Goal: Information Seeking & Learning: Learn about a topic

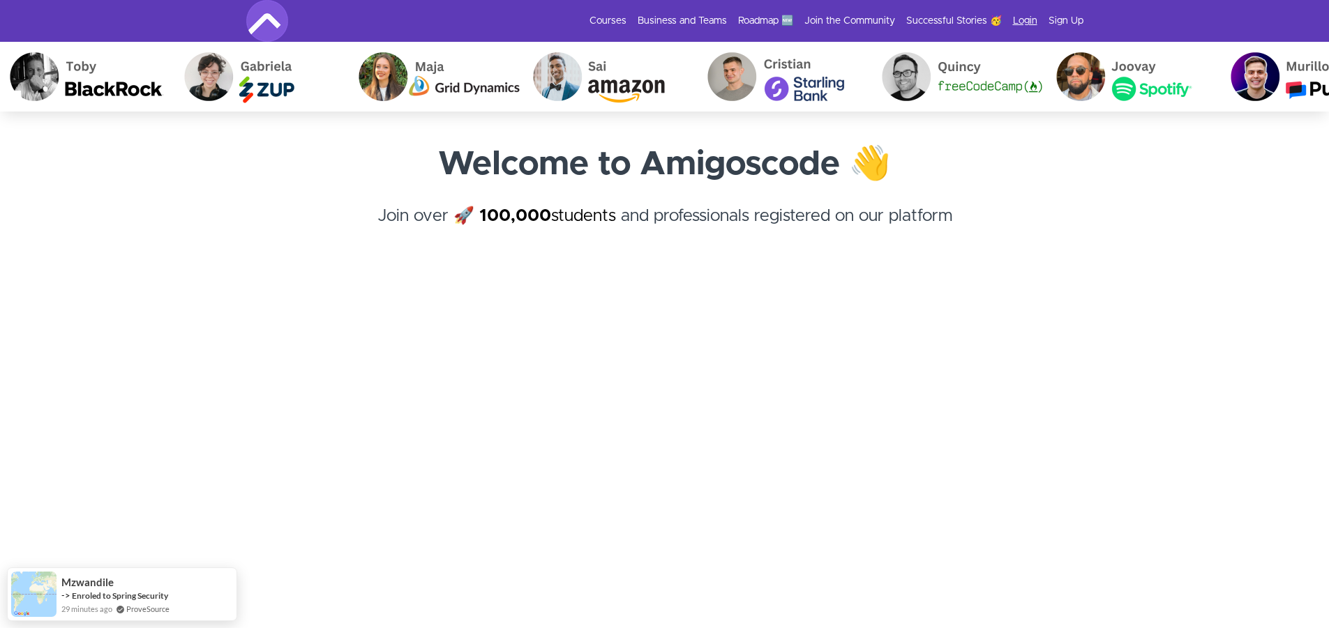
click at [1022, 24] on link "Login" at bounding box center [1025, 21] width 24 height 14
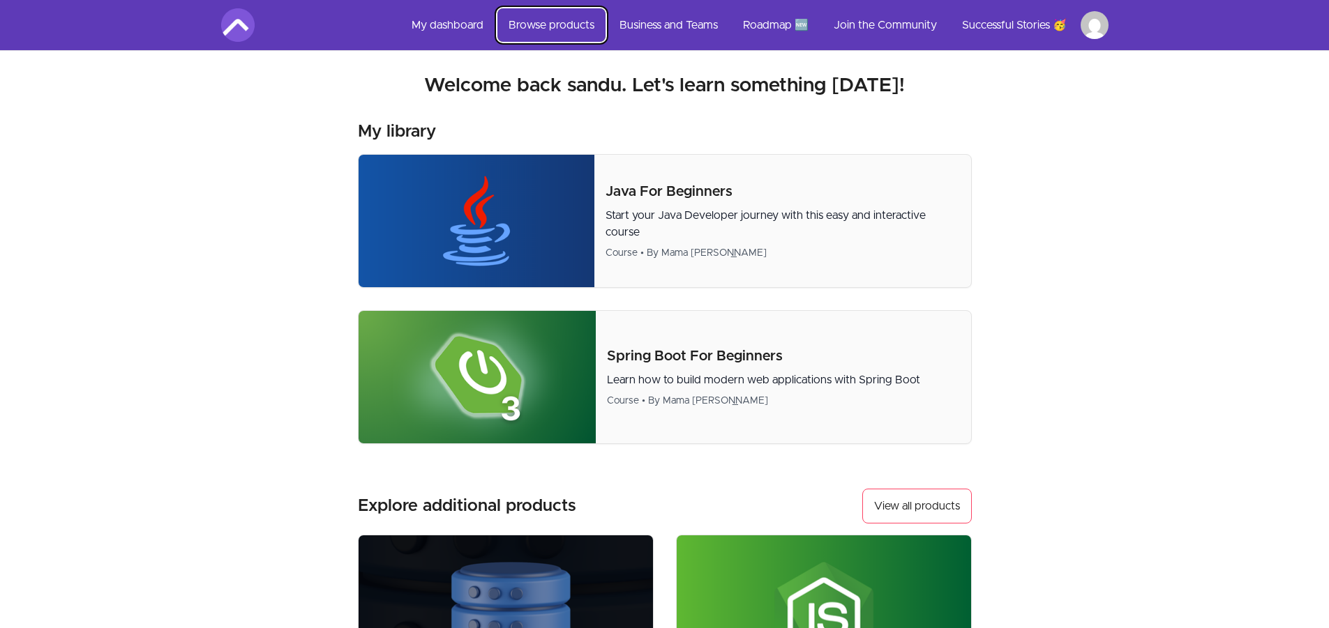
click at [512, 26] on link "Browse products" at bounding box center [551, 24] width 108 height 33
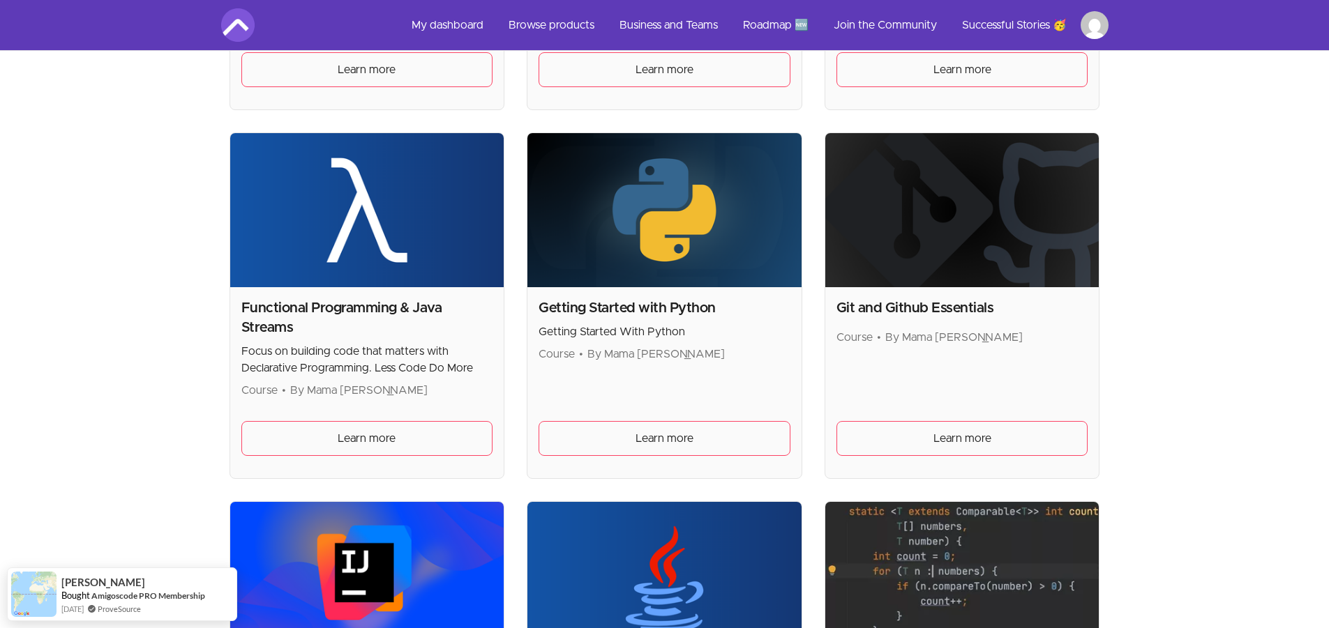
scroll to position [907, 0]
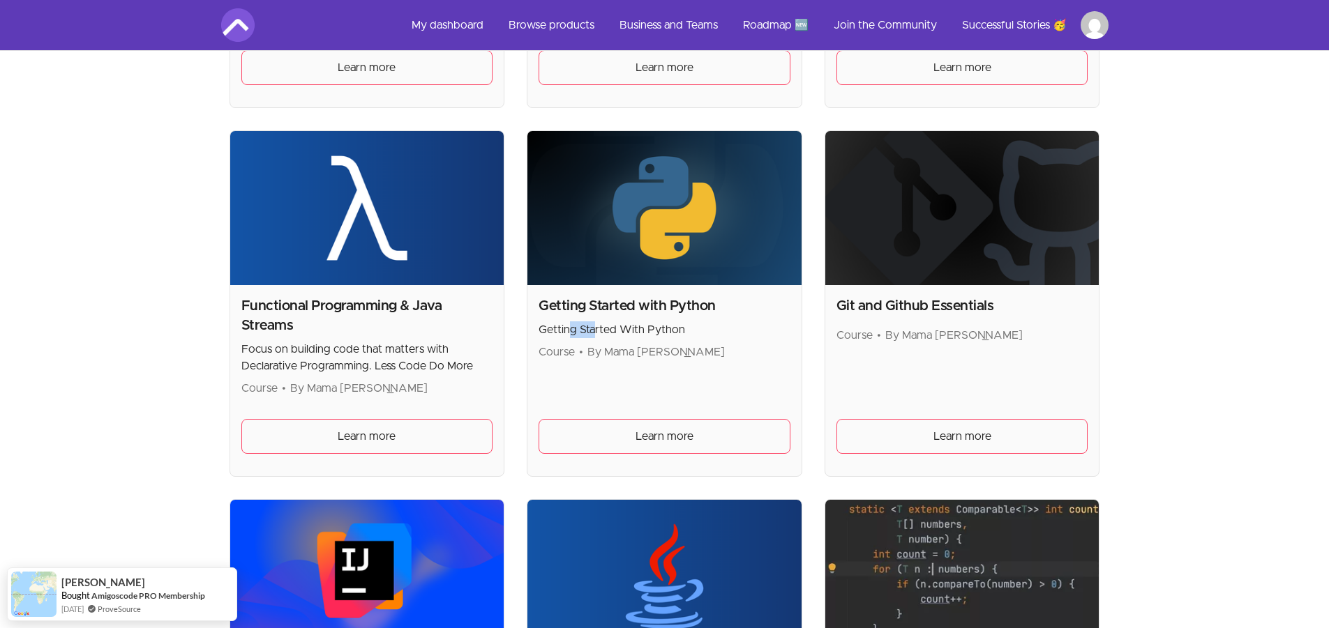
drag, startPoint x: 587, startPoint y: 331, endPoint x: 572, endPoint y: 331, distance: 15.3
click at [572, 331] on p "Getting Started With Python" at bounding box center [664, 330] width 252 height 17
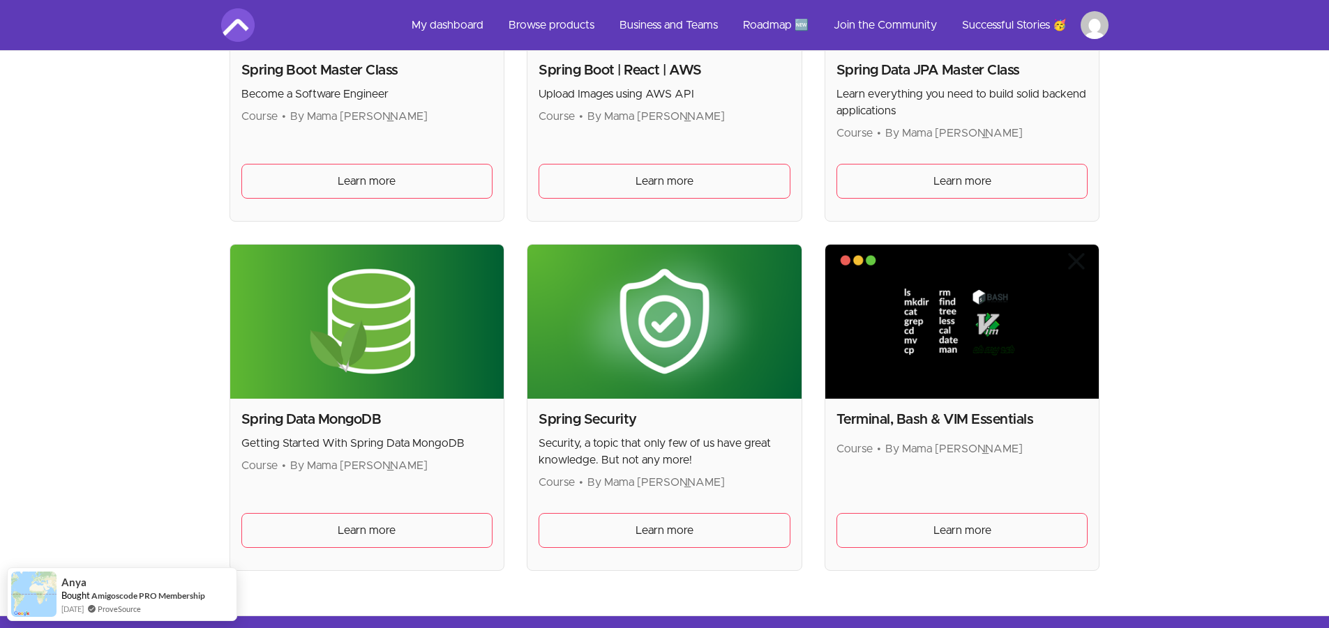
scroll to position [3697, 0]
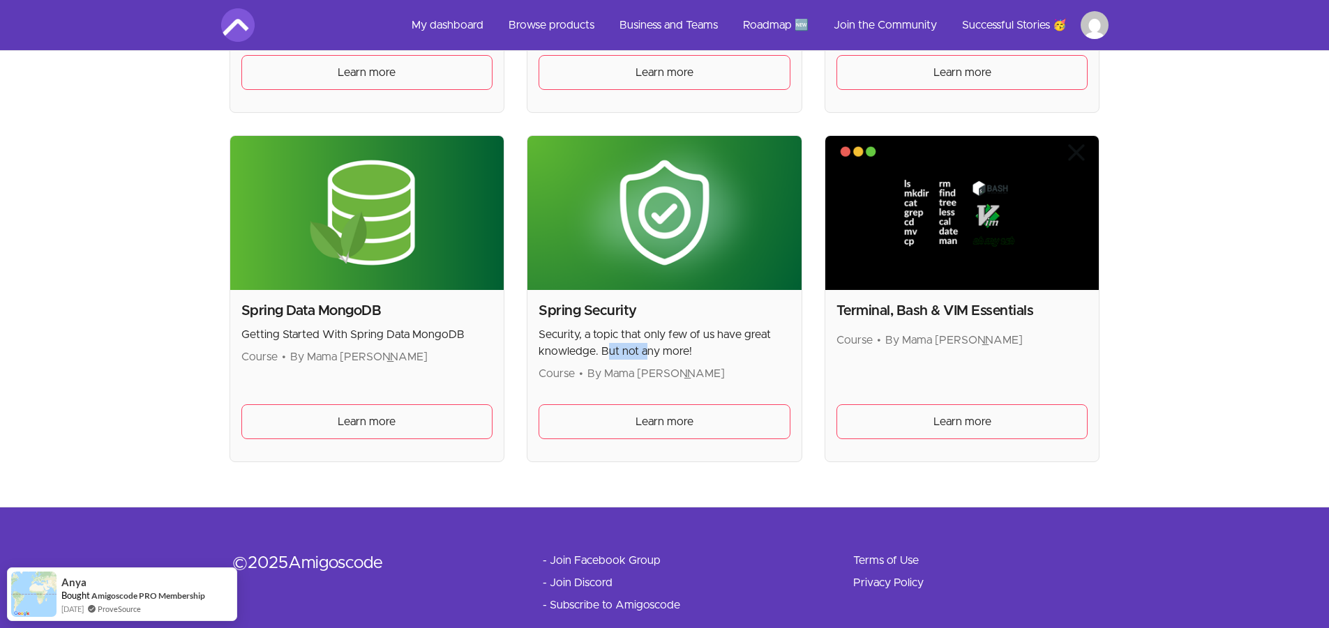
drag, startPoint x: 622, startPoint y: 351, endPoint x: 604, endPoint y: 347, distance: 18.5
click at [604, 347] on p "Security, a topic that only few of us have great knowledge. But not any more!" at bounding box center [664, 342] width 252 height 33
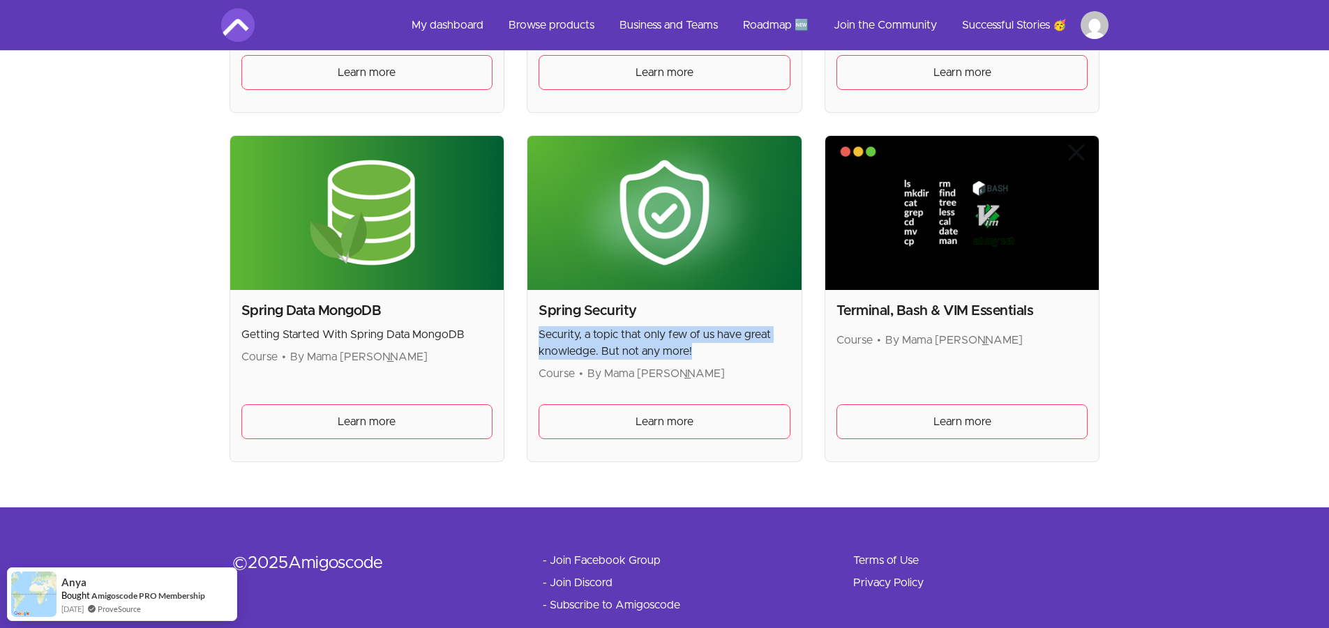
click at [607, 347] on p "Security, a topic that only few of us have great knowledge. But not any more!" at bounding box center [664, 342] width 252 height 33
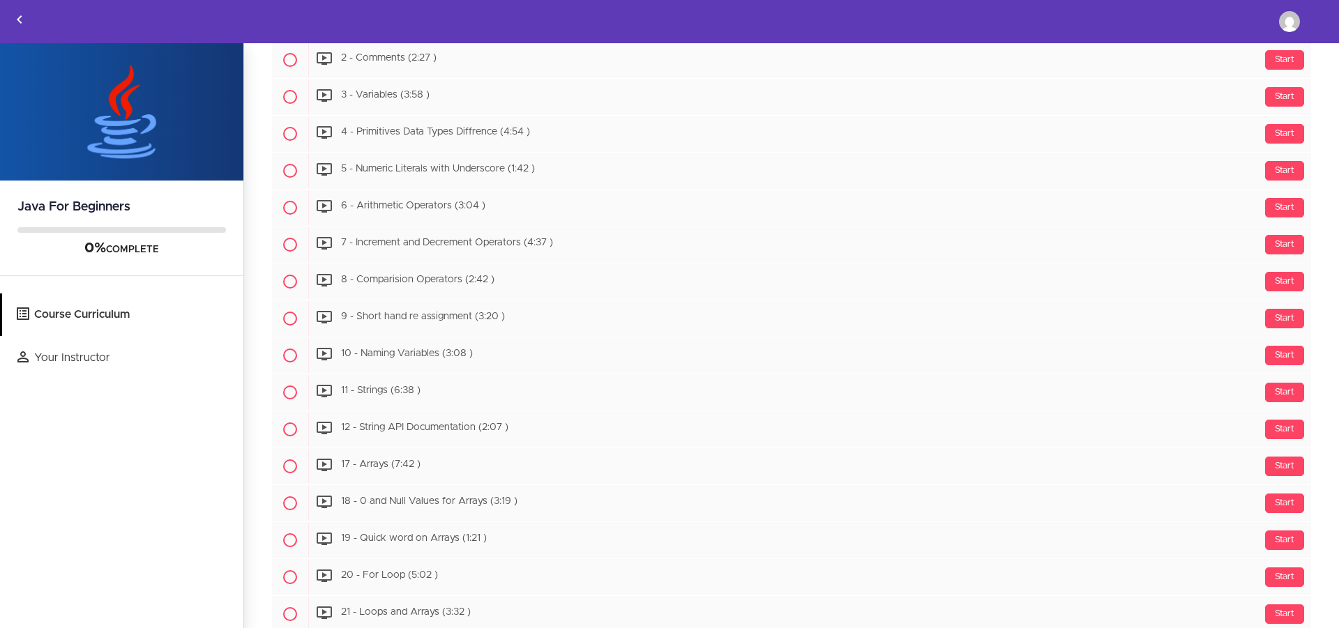
scroll to position [1255, 0]
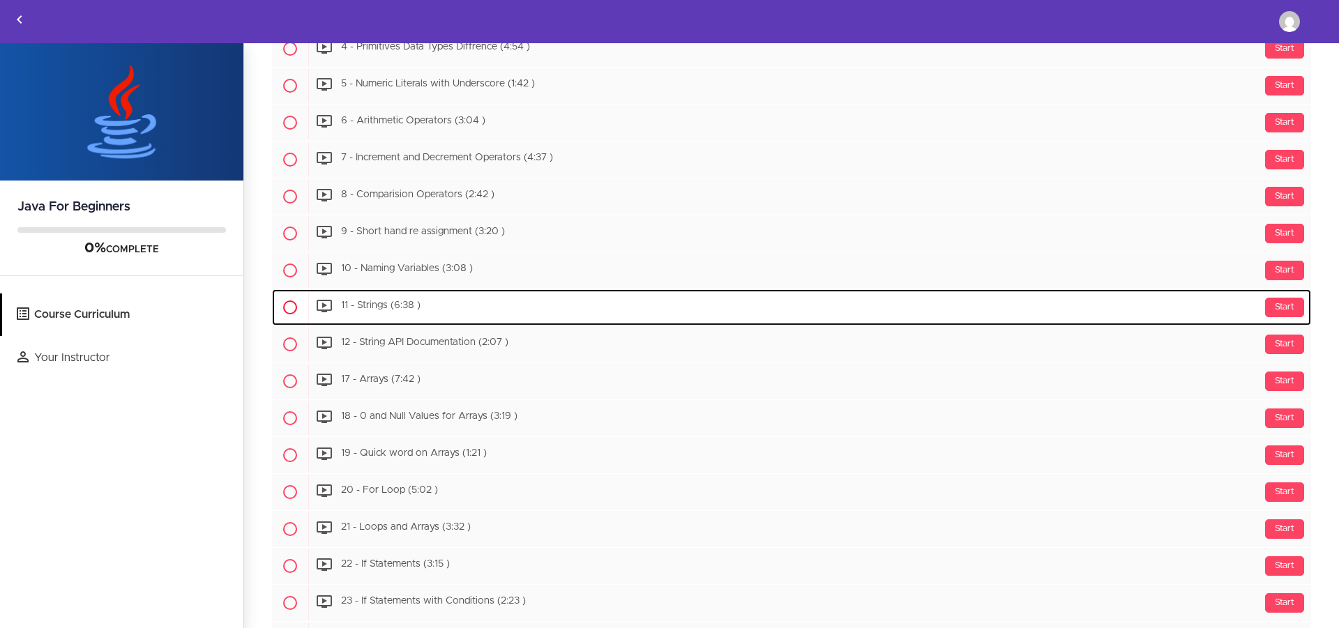
click at [367, 306] on span "11 - Strings (6:38 )" at bounding box center [381, 306] width 80 height 10
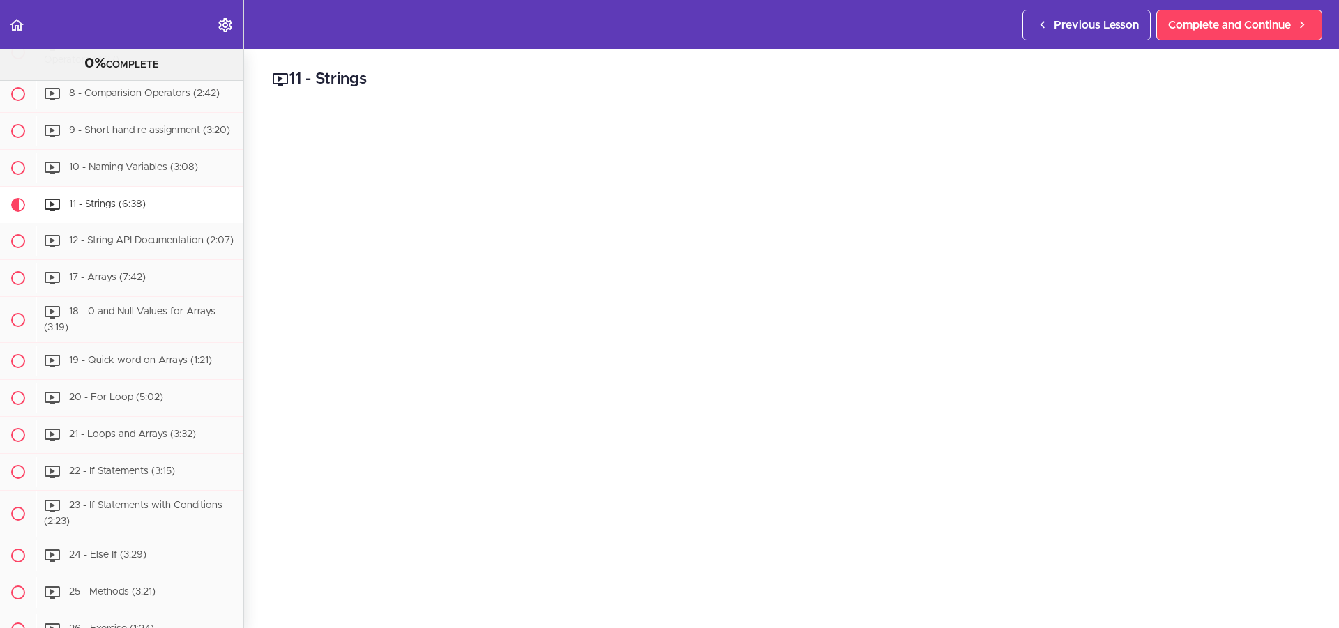
scroll to position [70, 0]
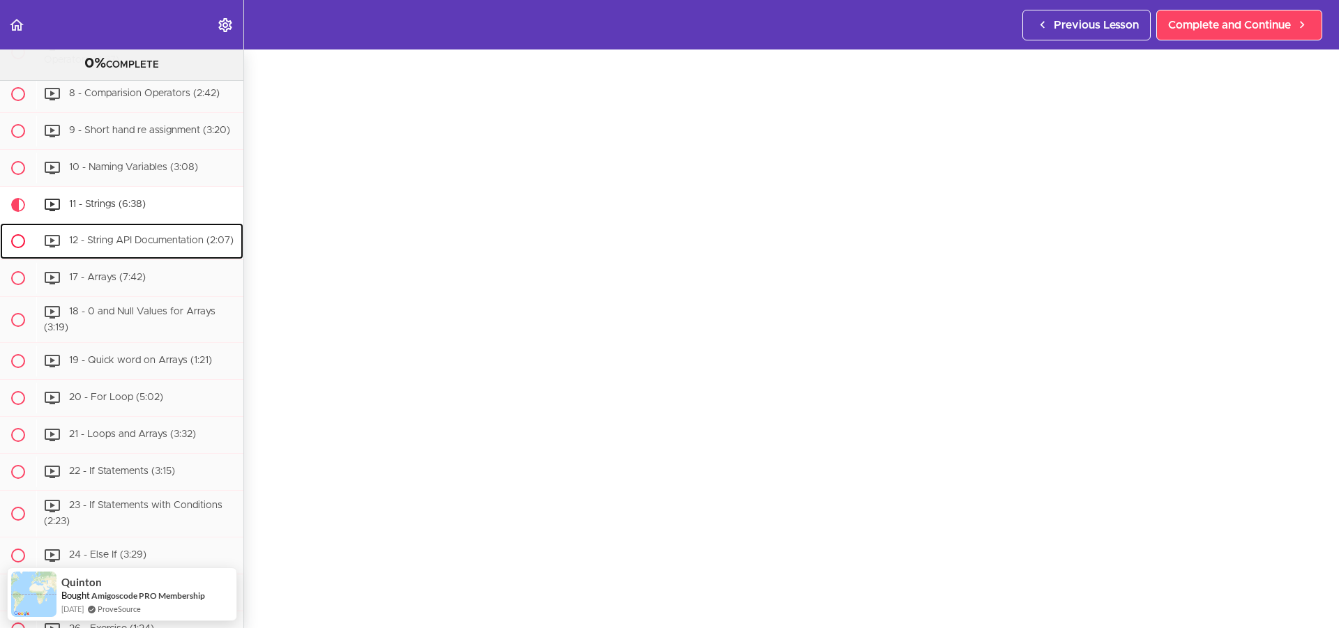
click at [112, 257] on div "12 - String API Documentation (2:07)" at bounding box center [139, 241] width 207 height 31
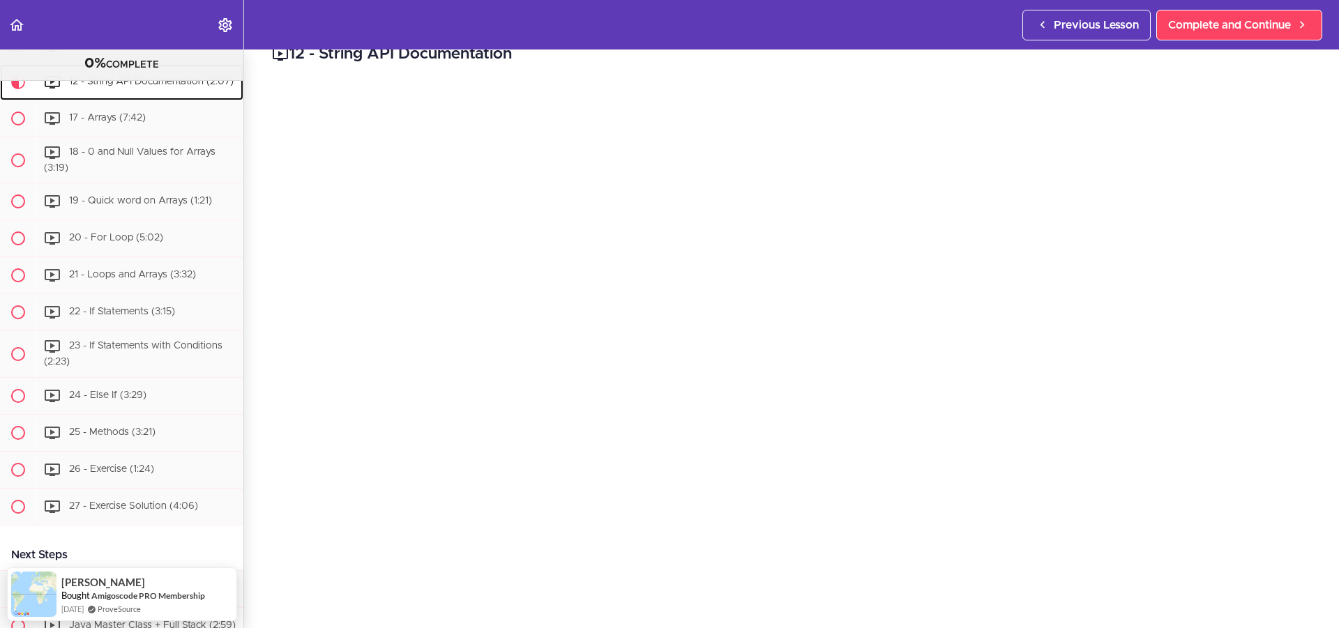
scroll to position [70, 0]
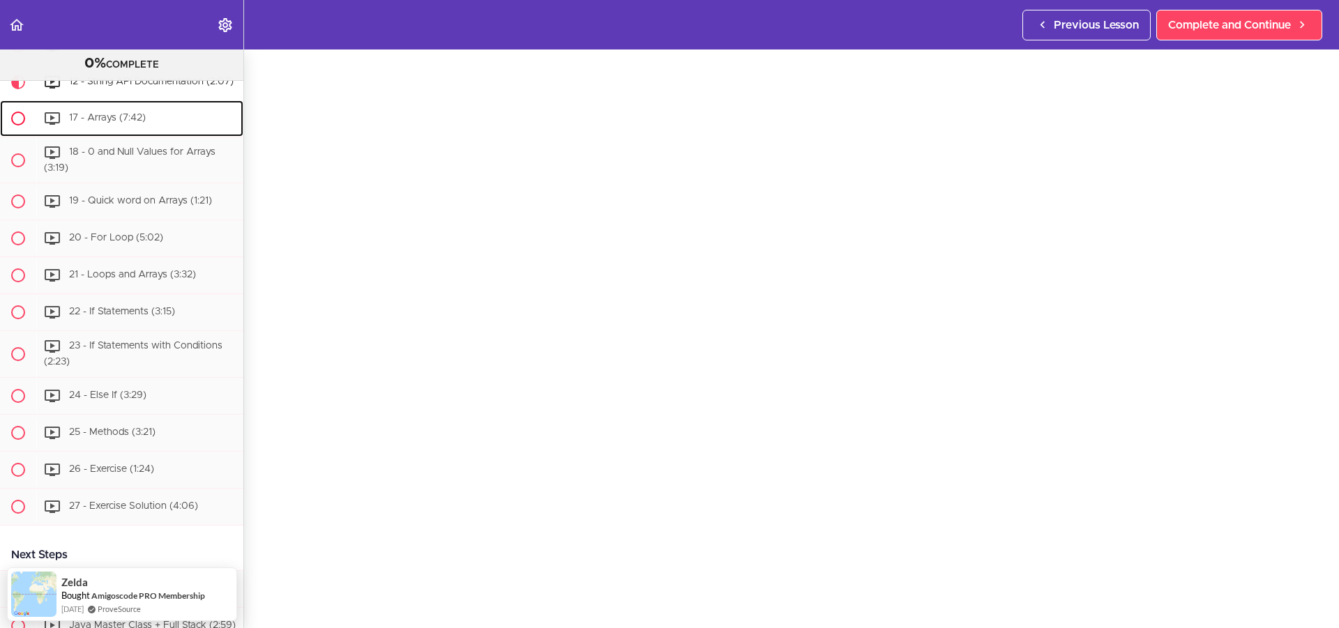
click at [123, 123] on span "17 - Arrays (7:42)" at bounding box center [107, 118] width 77 height 10
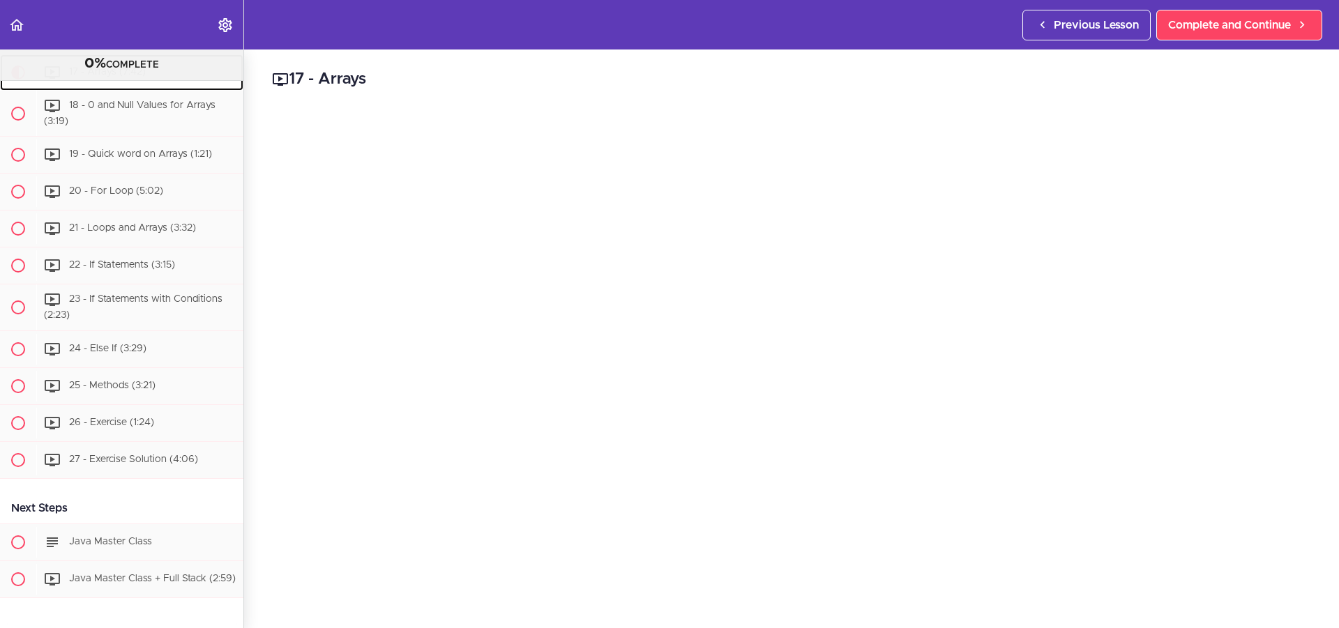
scroll to position [70, 0]
click at [151, 137] on div "18 - 0 and Null Values for Arrays (3:19)" at bounding box center [139, 114] width 207 height 46
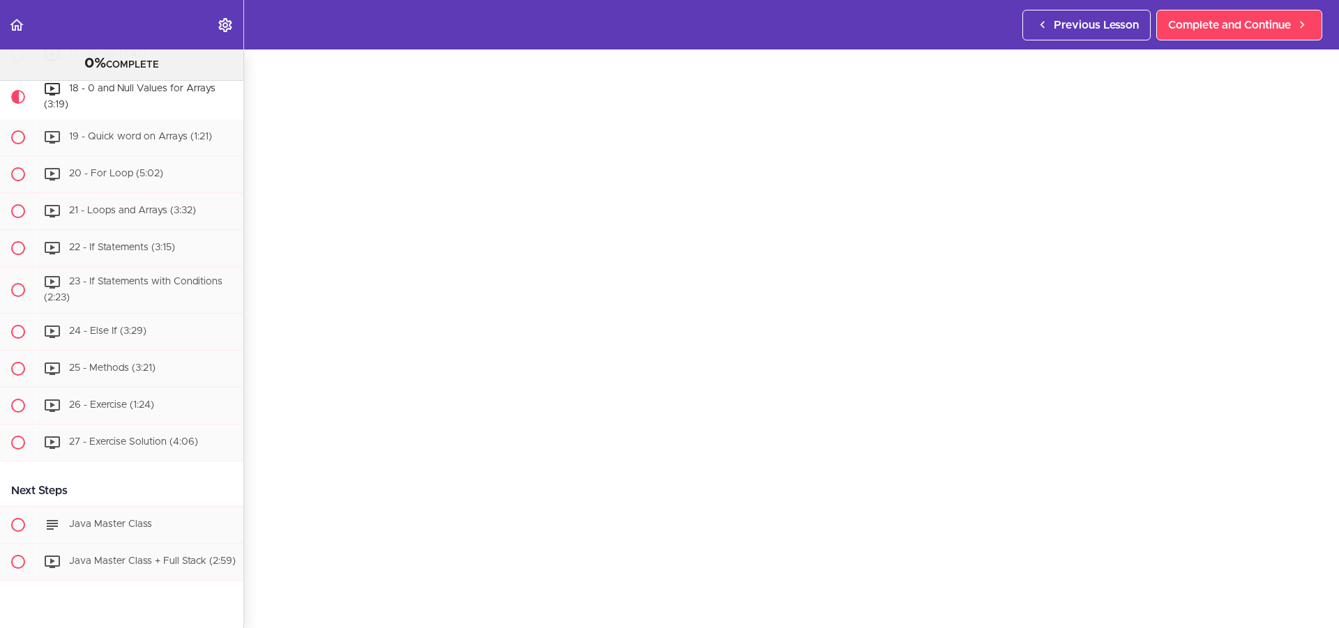
scroll to position [1684, 0]
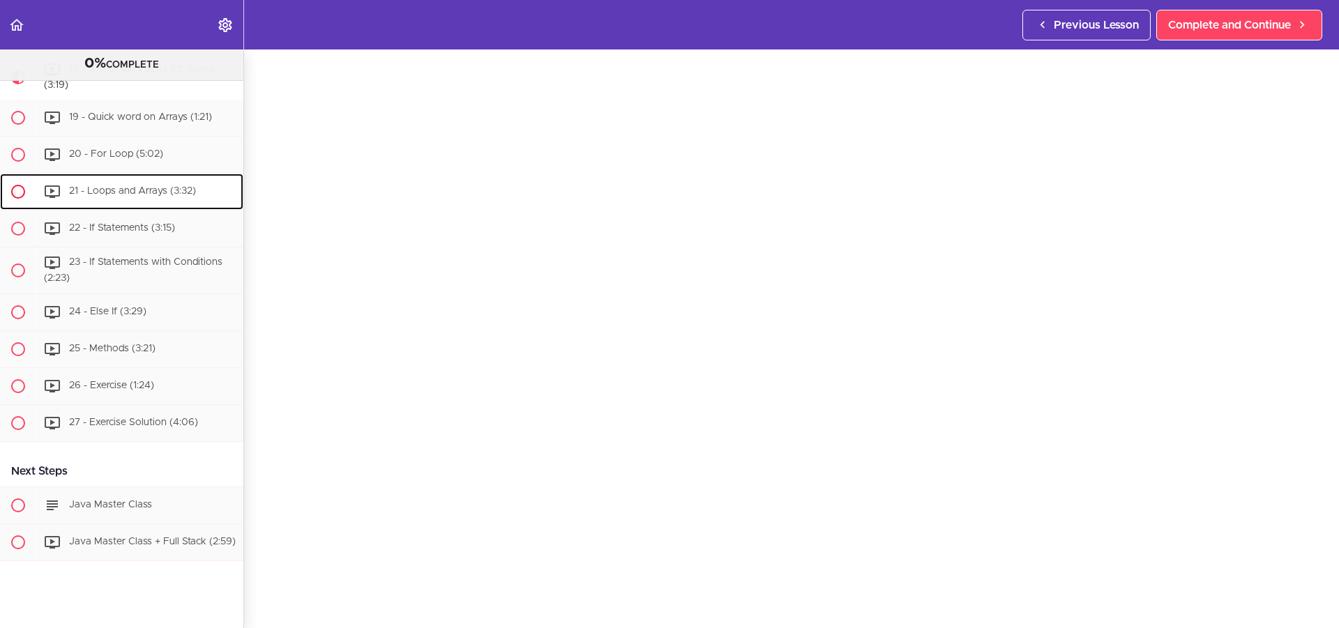
click at [179, 197] on span "21 - Loops and Arrays (3:32)" at bounding box center [132, 192] width 127 height 10
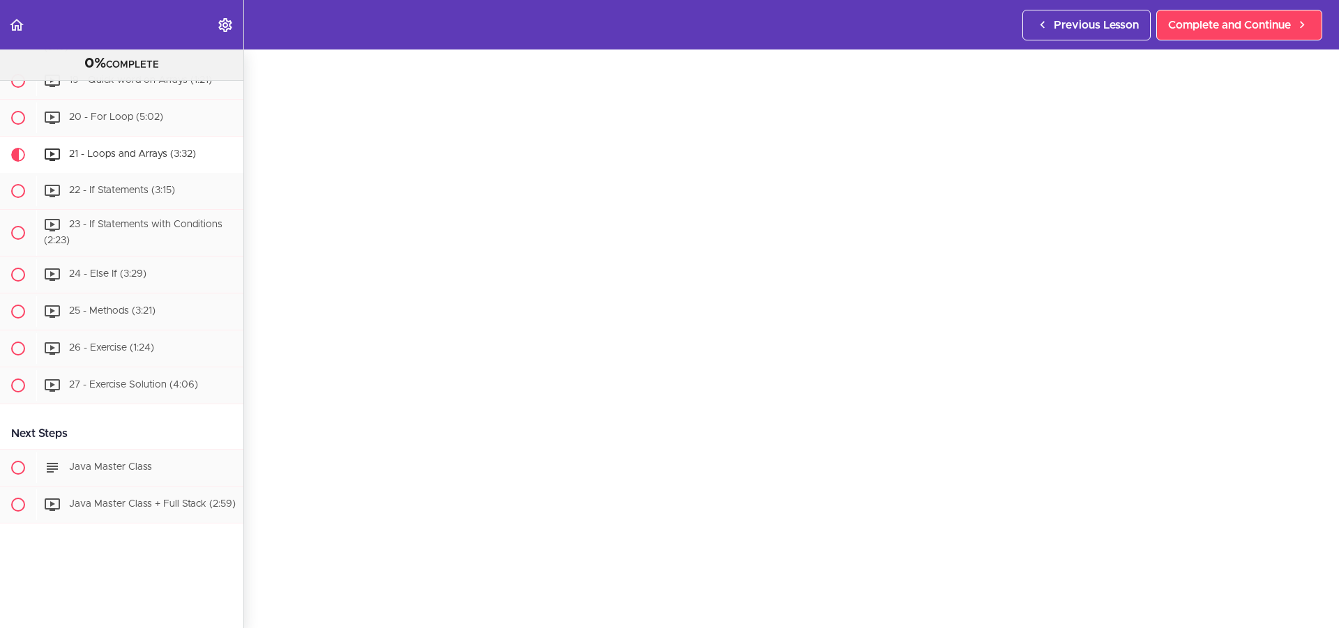
scroll to position [70, 0]
click at [150, 220] on span "23 - If Statements with Conditions (2:23)" at bounding box center [133, 233] width 179 height 26
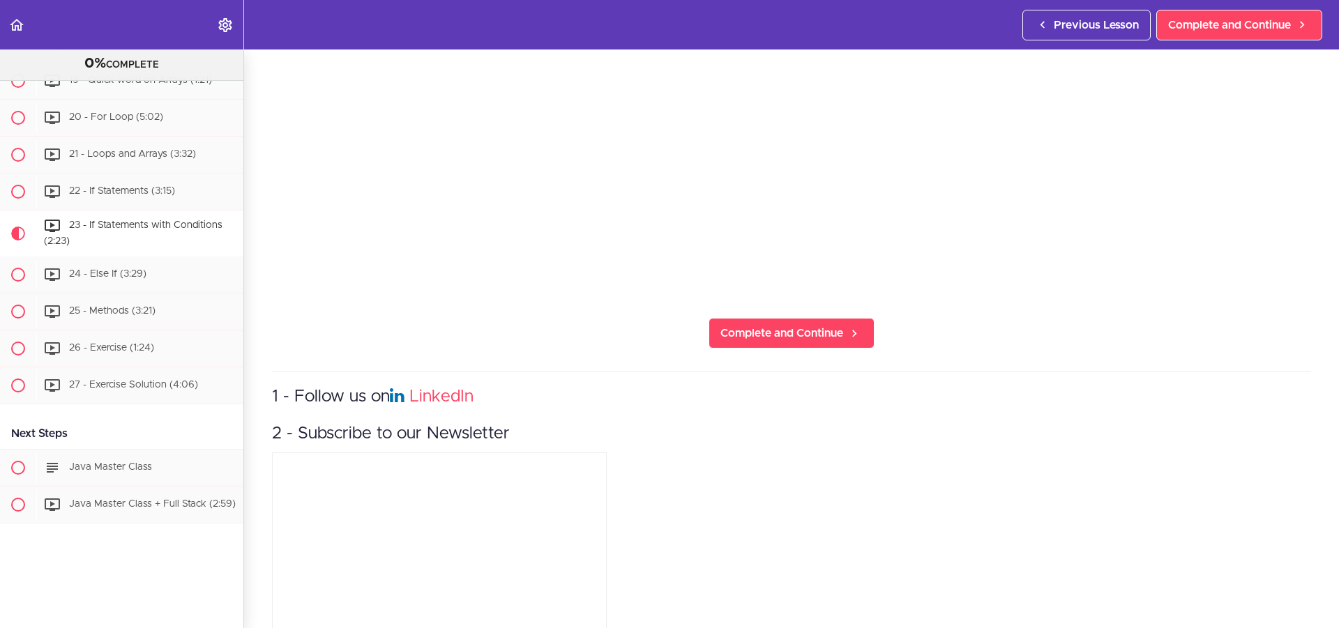
scroll to position [471, 0]
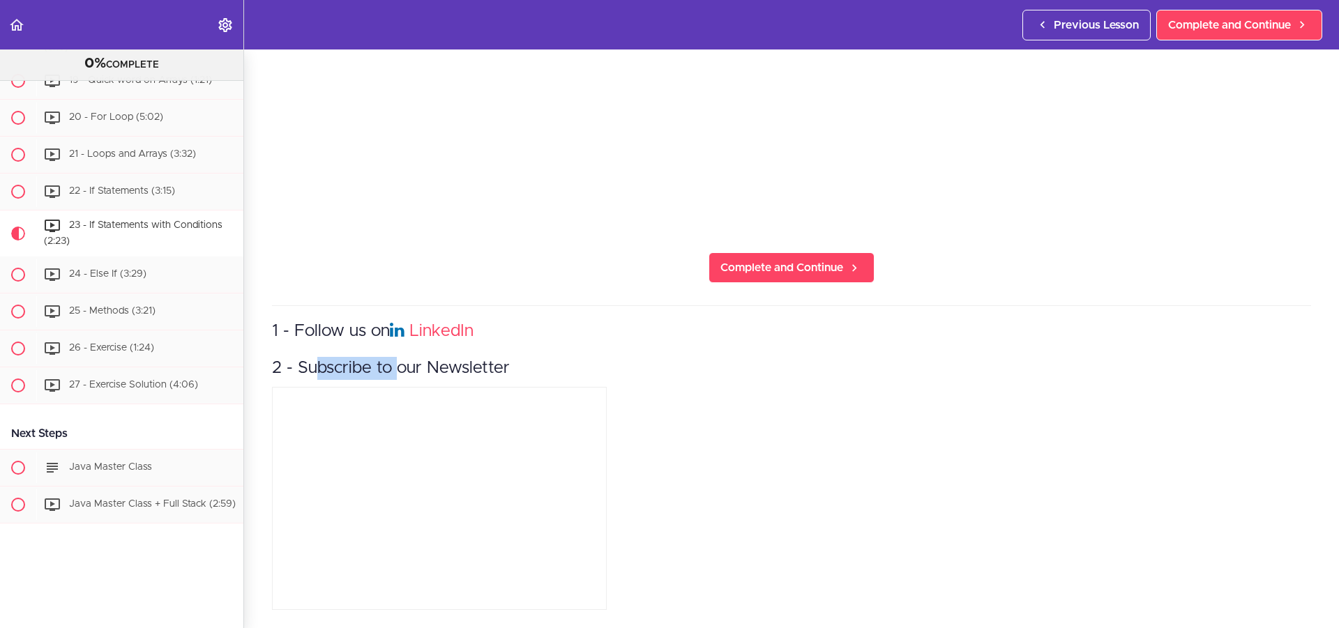
drag, startPoint x: 379, startPoint y: 367, endPoint x: 312, endPoint y: 367, distance: 67.0
click at [312, 367] on h3 "2 - Subscribe to our Newsletter" at bounding box center [791, 368] width 1039 height 23
click at [335, 357] on h3 "2 - Subscribe to our Newsletter" at bounding box center [791, 368] width 1039 height 23
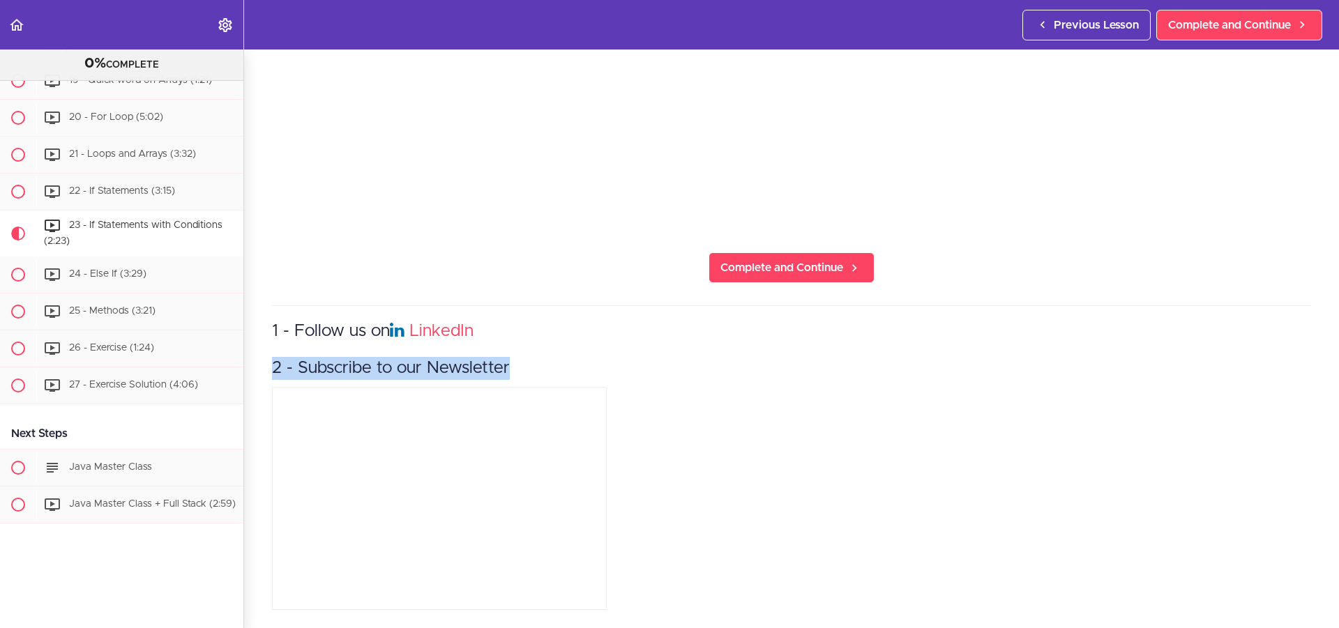
click at [374, 357] on h3 "2 - Subscribe to our Newsletter" at bounding box center [791, 368] width 1039 height 23
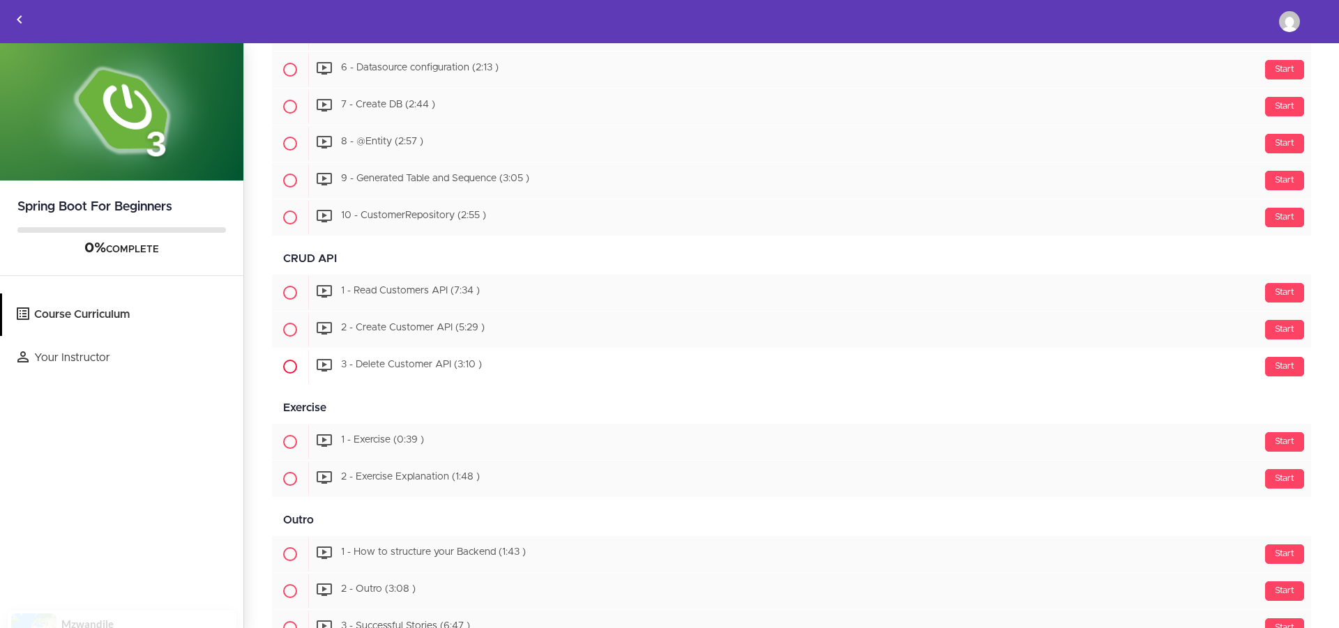
scroll to position [1161, 0]
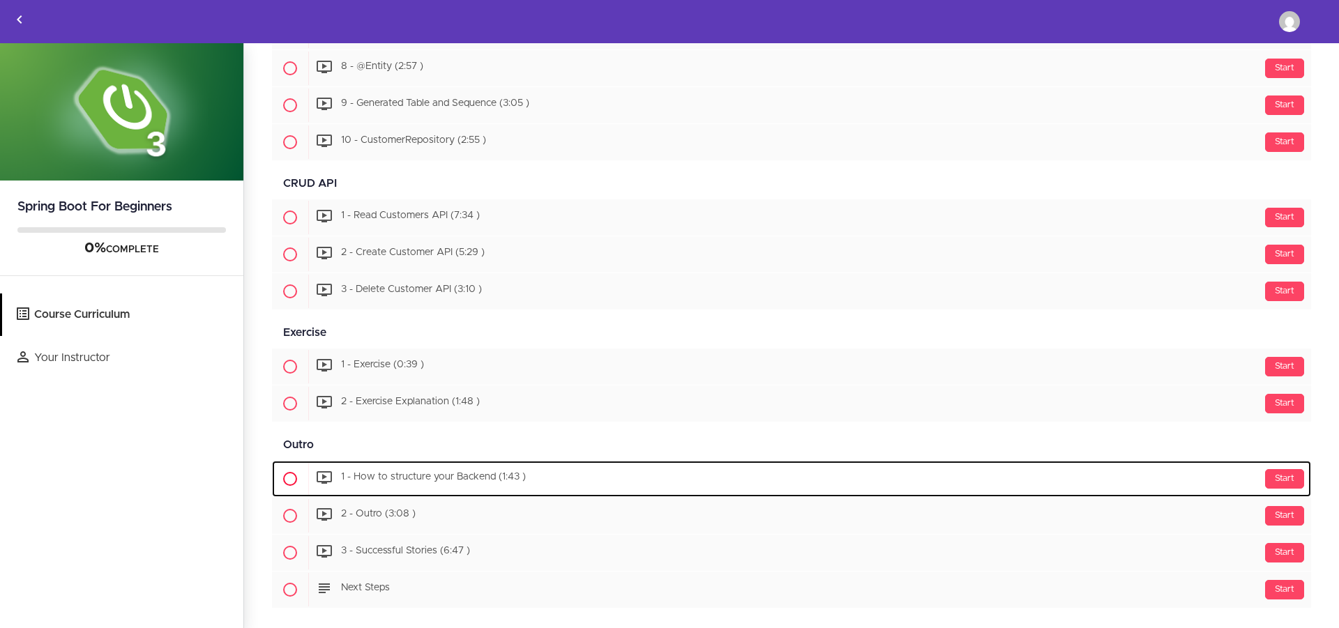
click at [501, 468] on div "Start 1 - How to structure your Backend (1:43 )" at bounding box center [809, 478] width 1003 height 33
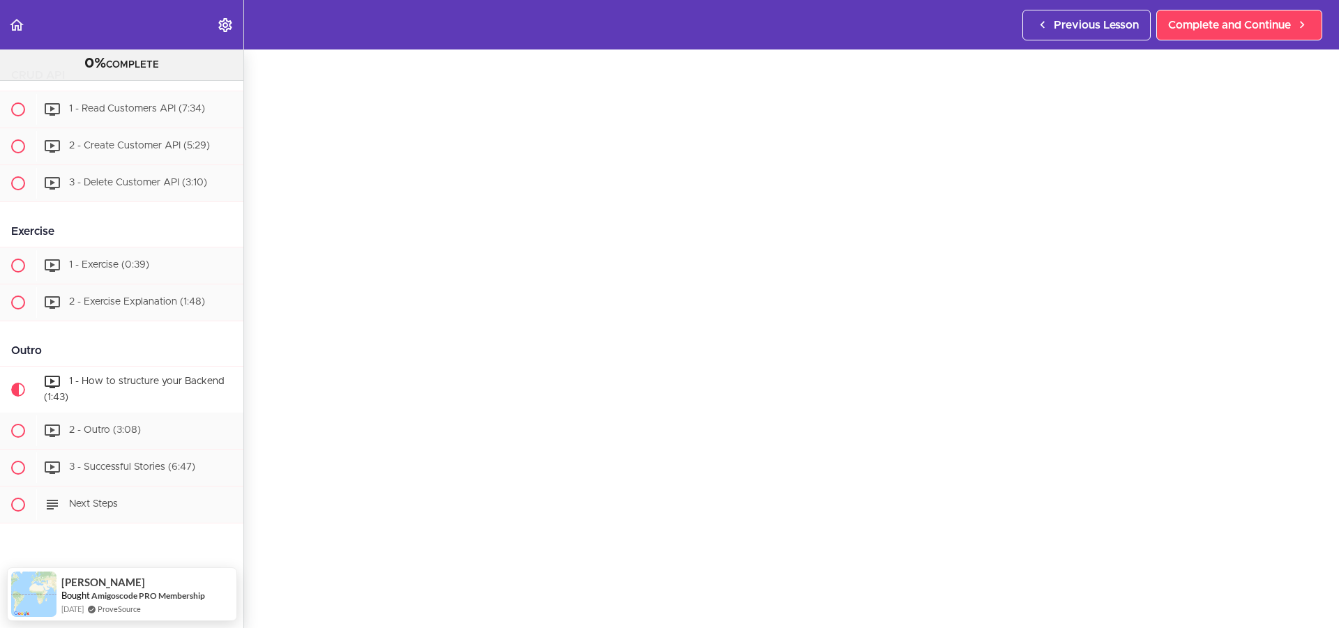
scroll to position [70, 0]
click at [144, 178] on span "3 - Delete Customer API (3:10)" at bounding box center [138, 183] width 138 height 10
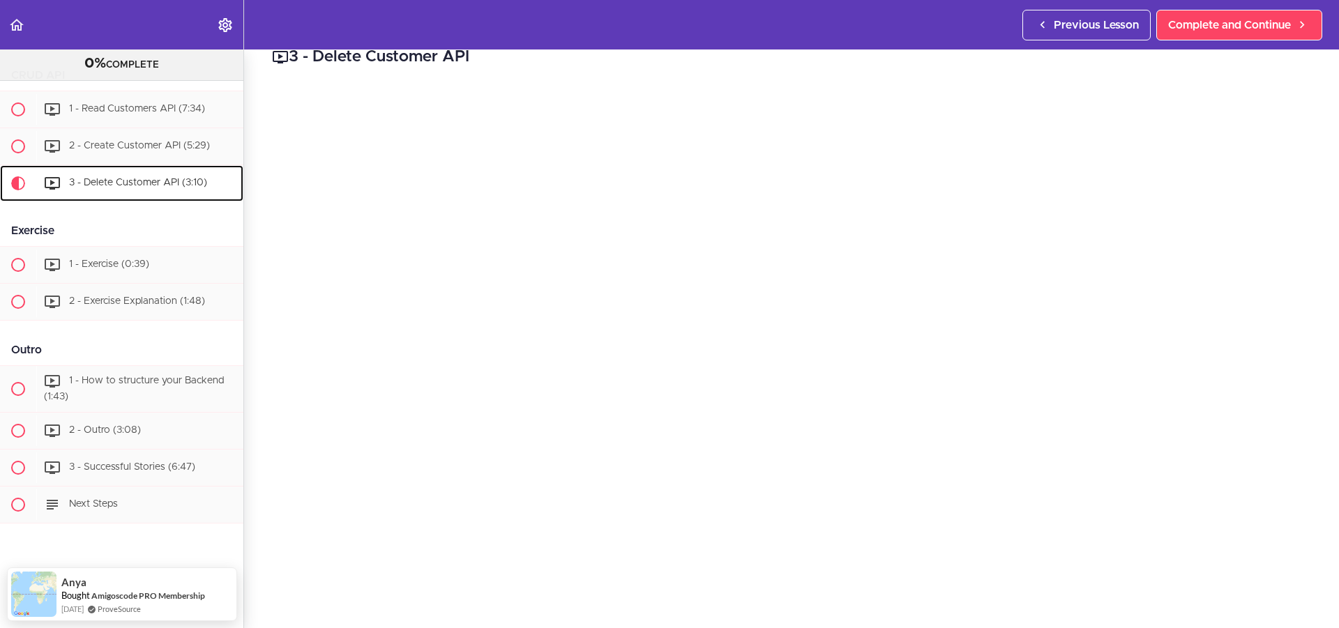
scroll to position [70, 0]
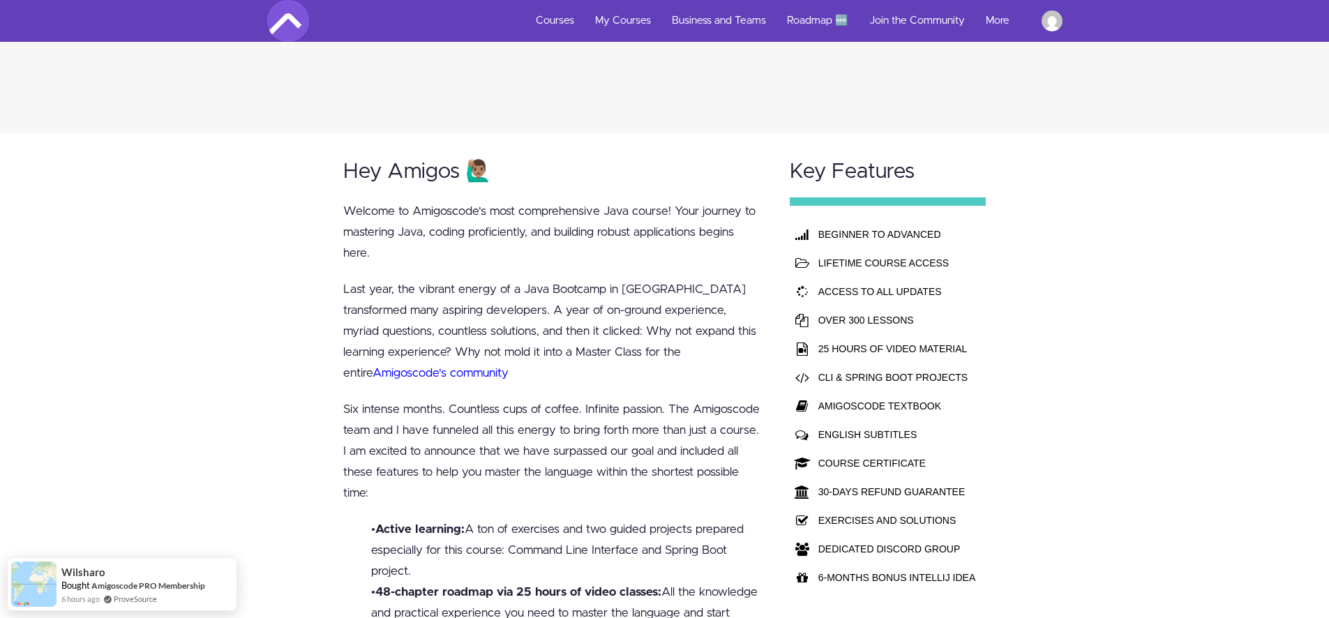
scroll to position [907, 0]
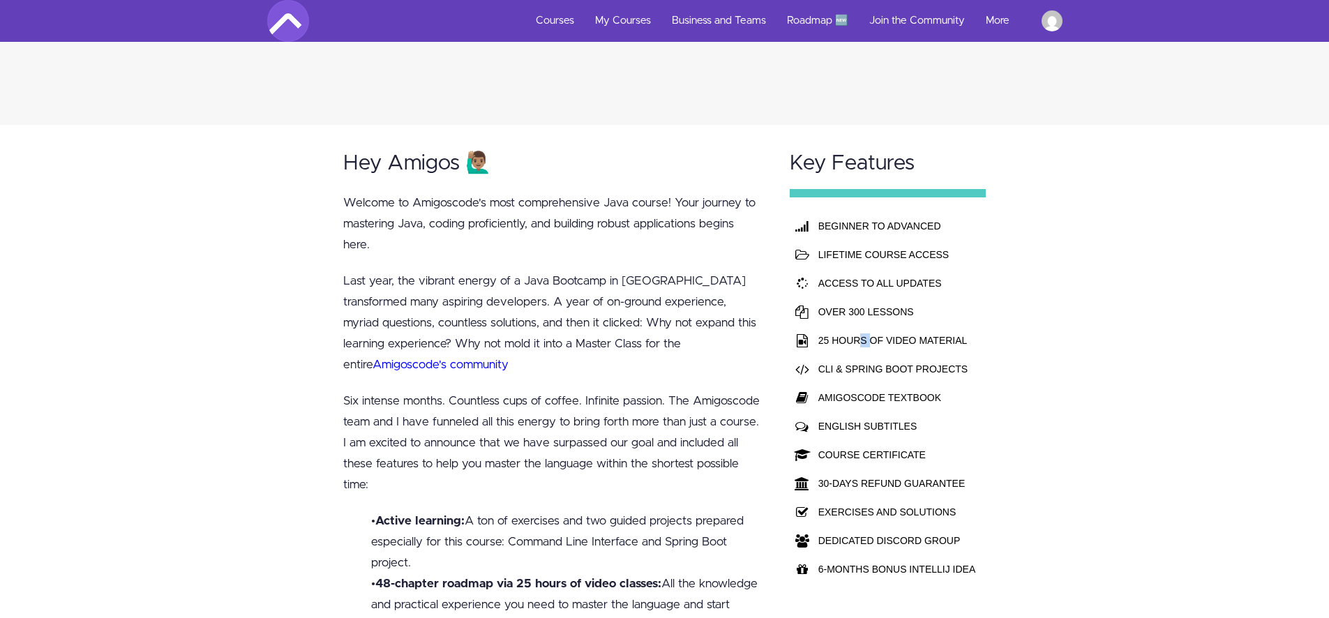
click at [868, 342] on td "25 HOURS OF VIDEO MATERIAL" at bounding box center [896, 340] width 165 height 29
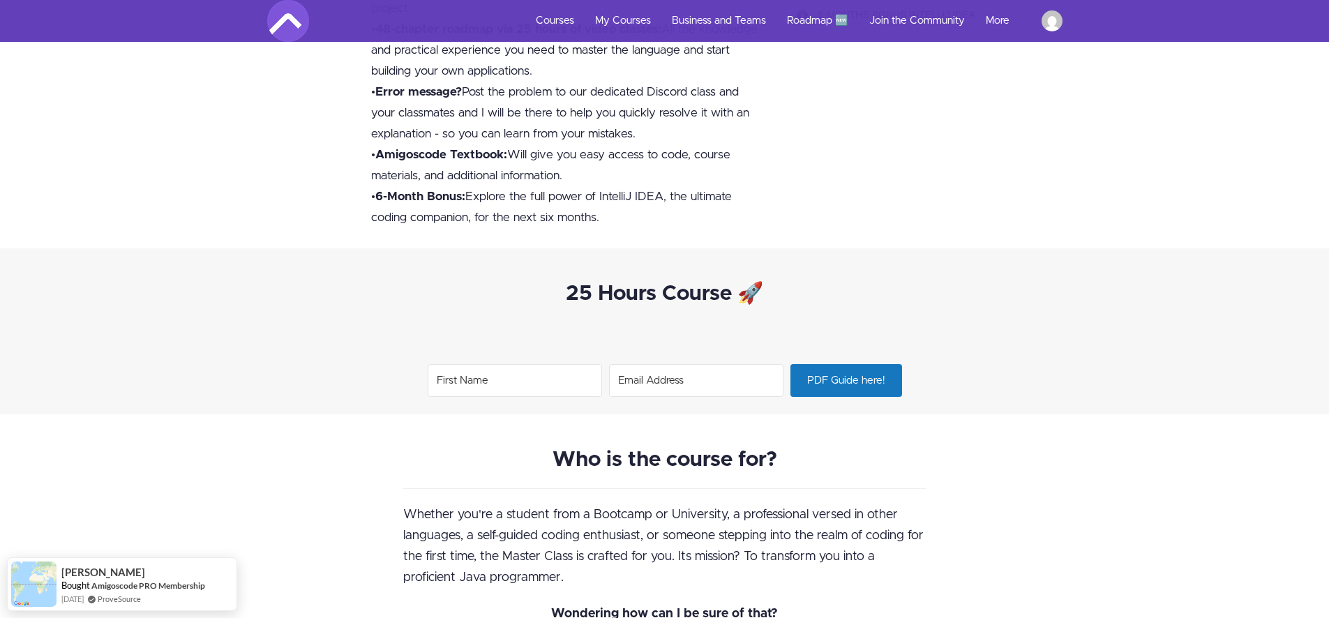
scroll to position [1465, 0]
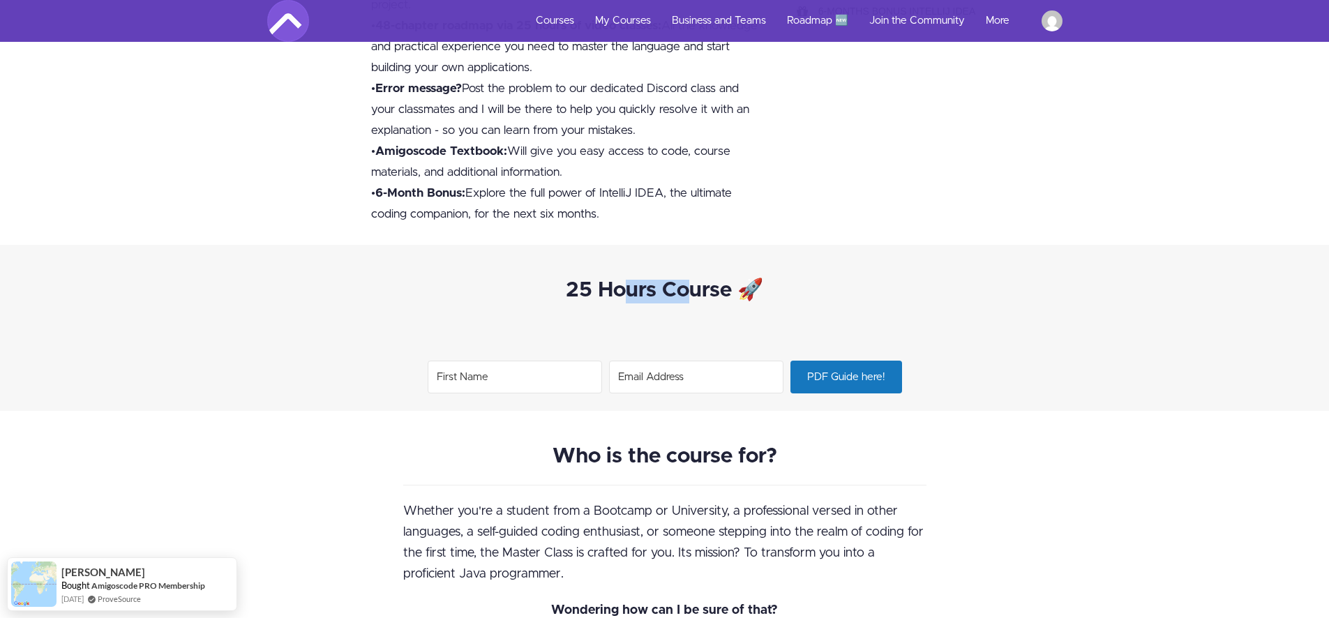
drag, startPoint x: 688, startPoint y: 293, endPoint x: 619, endPoint y: 293, distance: 68.4
click at [619, 293] on strong "25 Hours Course 🚀" at bounding box center [664, 290] width 197 height 21
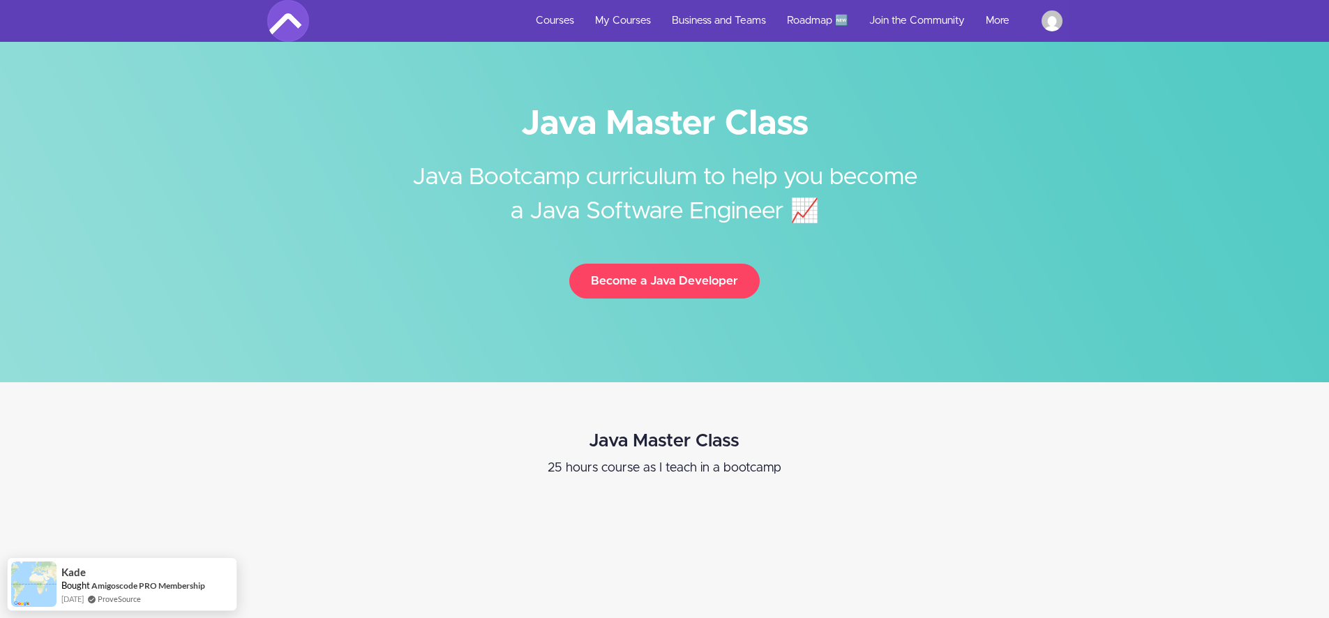
scroll to position [0, 0]
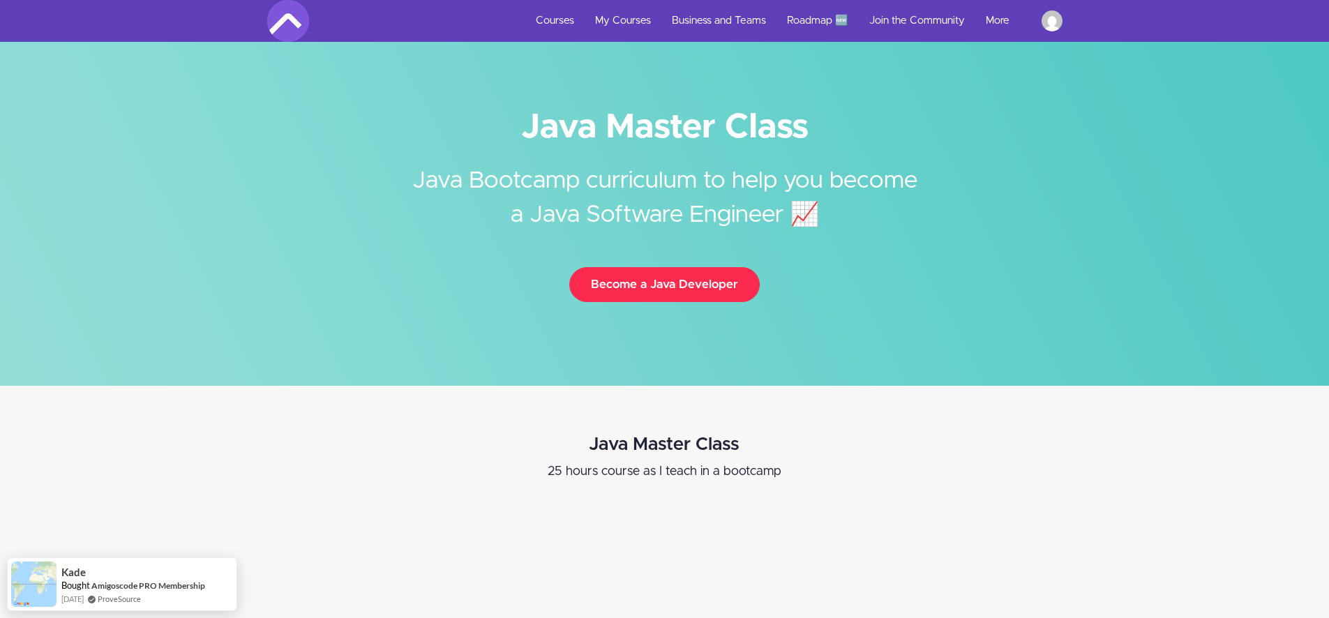
click at [636, 284] on button "Become a Java Developer" at bounding box center [664, 284] width 190 height 35
